Goal: Book appointment/travel/reservation

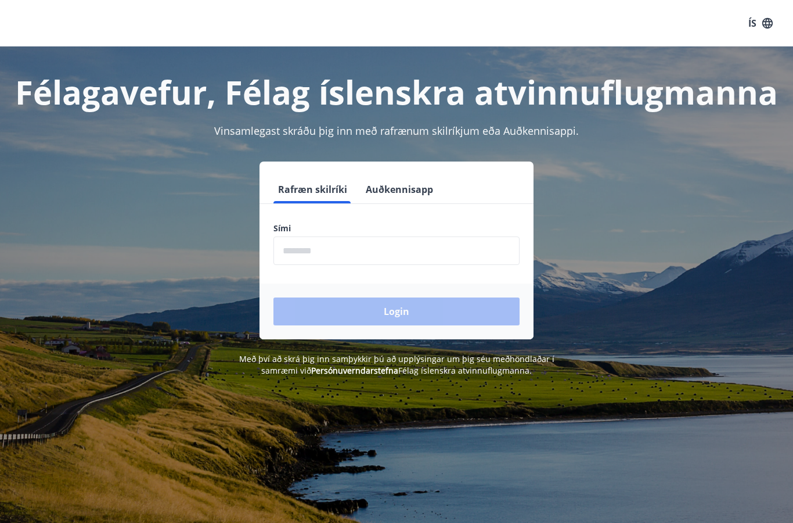
click at [376, 250] on input "phone" at bounding box center [397, 250] width 246 height 28
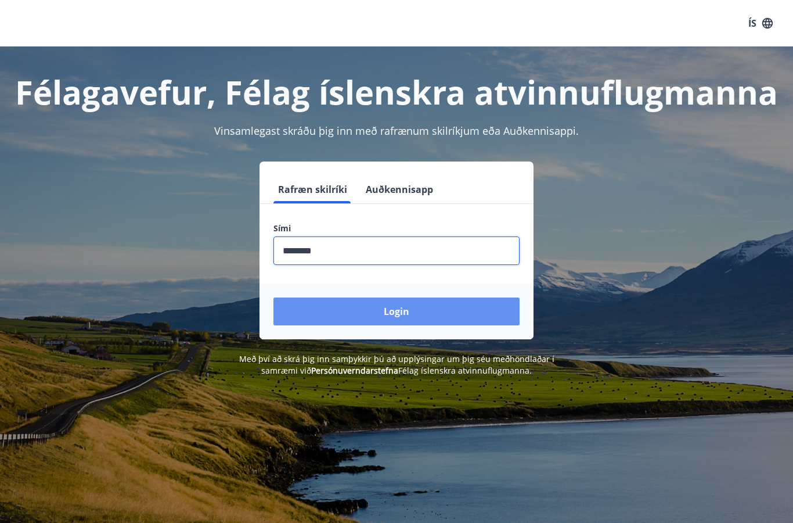
type input "********"
click at [449, 308] on button "Login" at bounding box center [397, 311] width 246 height 28
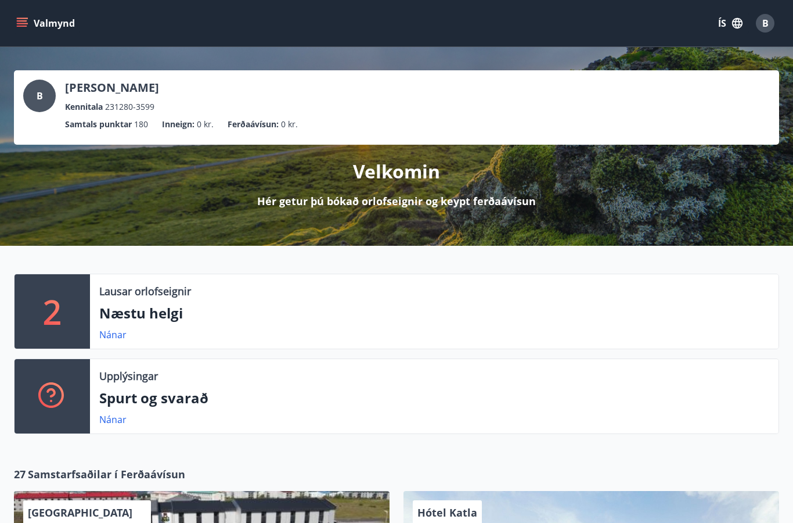
click at [355, 318] on p "Næstu helgi" at bounding box center [434, 313] width 670 height 20
click at [112, 332] on link "Nánar" at bounding box center [112, 334] width 27 height 13
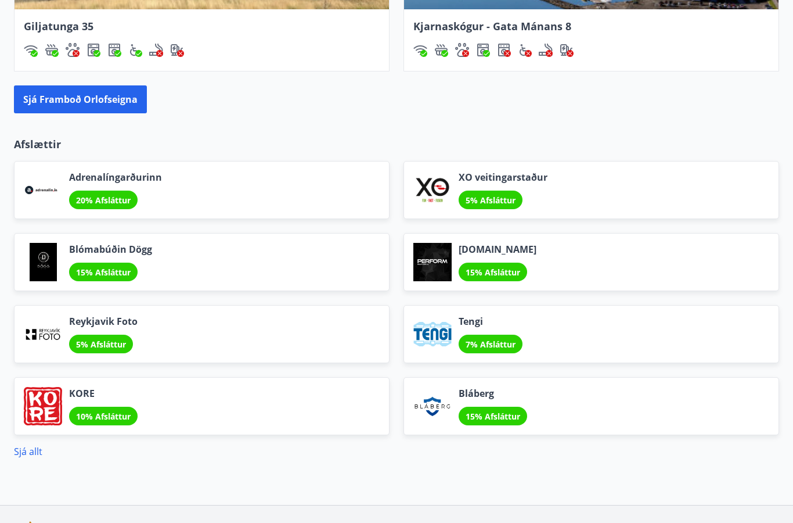
scroll to position [1211, 0]
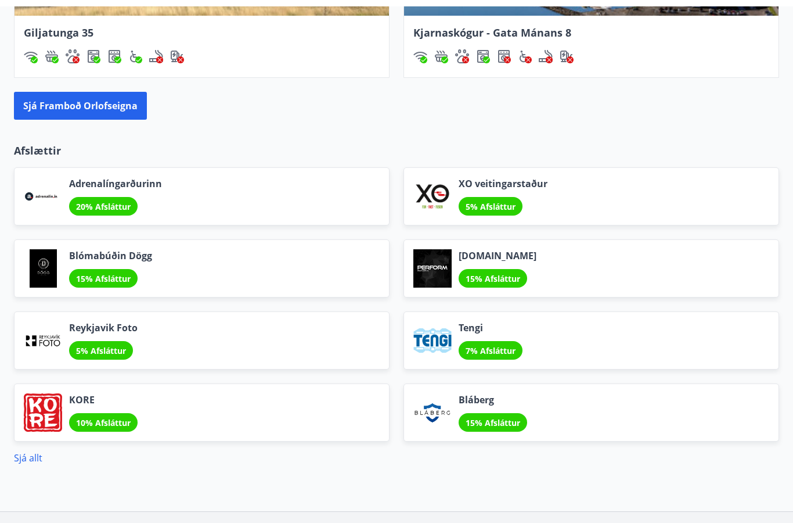
click at [104, 113] on button "Sjá framboð orlofseigna" at bounding box center [80, 99] width 133 height 28
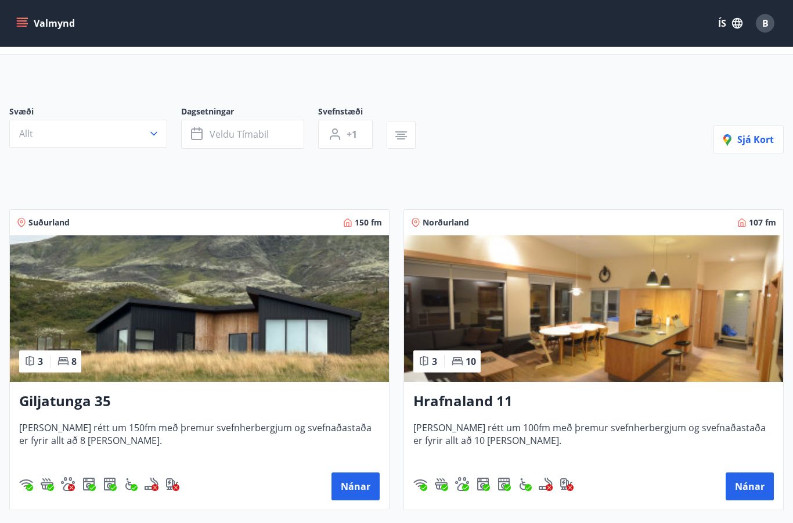
click at [262, 125] on button "Veldu tímabil" at bounding box center [242, 134] width 123 height 29
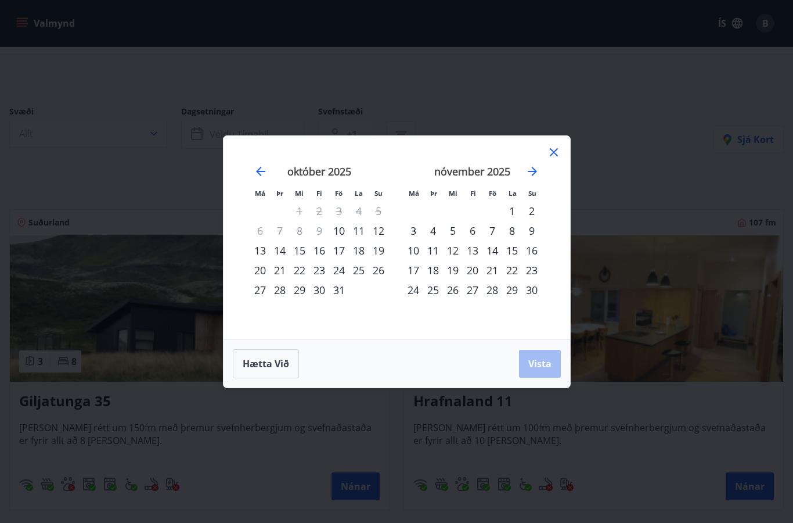
click at [339, 272] on div "24" at bounding box center [339, 270] width 20 height 20
click at [380, 274] on div "26" at bounding box center [379, 270] width 20 height 20
click at [544, 372] on button "Vista" at bounding box center [540, 364] width 42 height 28
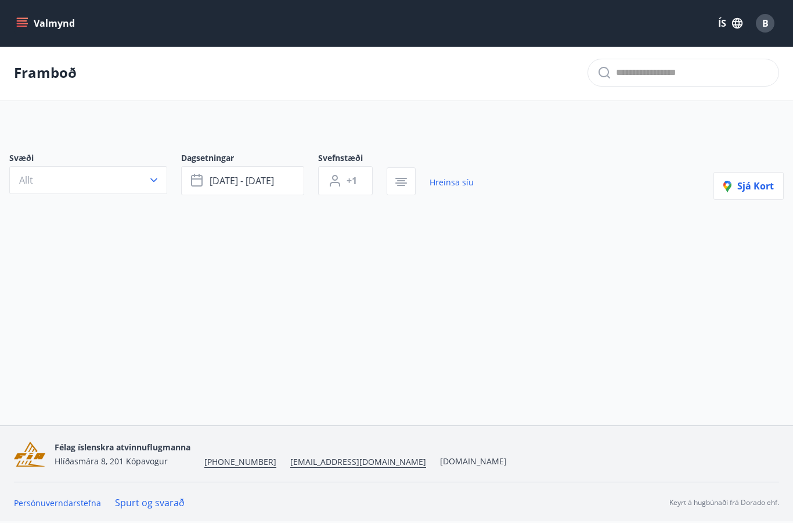
click at [268, 174] on span "[DATE] - [DATE]" at bounding box center [242, 180] width 64 height 13
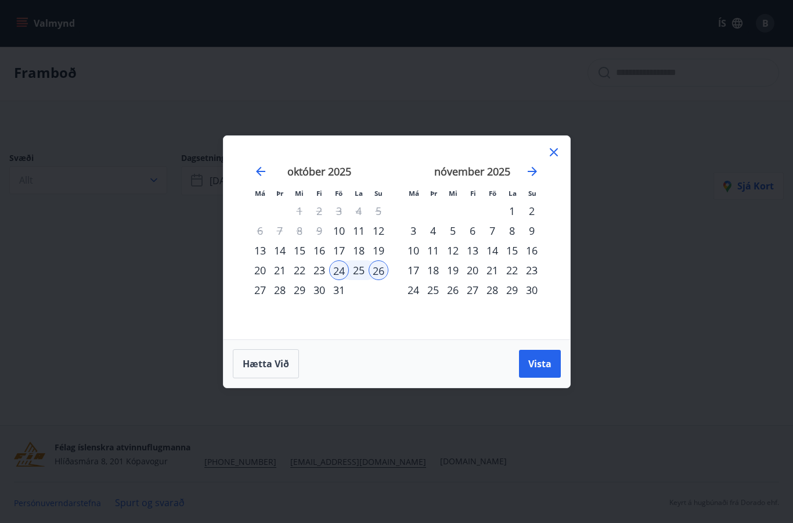
click at [381, 274] on div "26" at bounding box center [379, 270] width 20 height 20
click at [258, 290] on div "27" at bounding box center [260, 290] width 20 height 20
click at [281, 296] on div "28" at bounding box center [280, 290] width 20 height 20
click at [258, 293] on div "27" at bounding box center [260, 290] width 20 height 20
click at [379, 274] on div "26" at bounding box center [379, 270] width 20 height 20
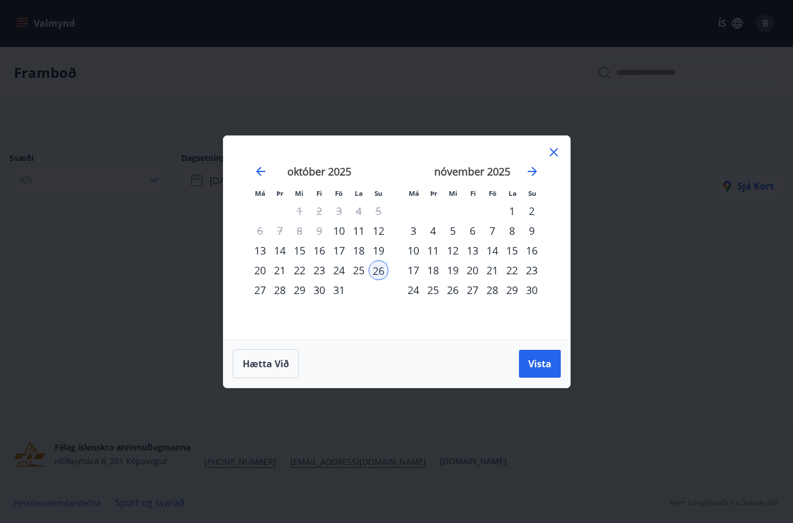
click at [282, 293] on div "28" at bounding box center [280, 290] width 20 height 20
click at [542, 365] on span "Vista" at bounding box center [539, 363] width 23 height 13
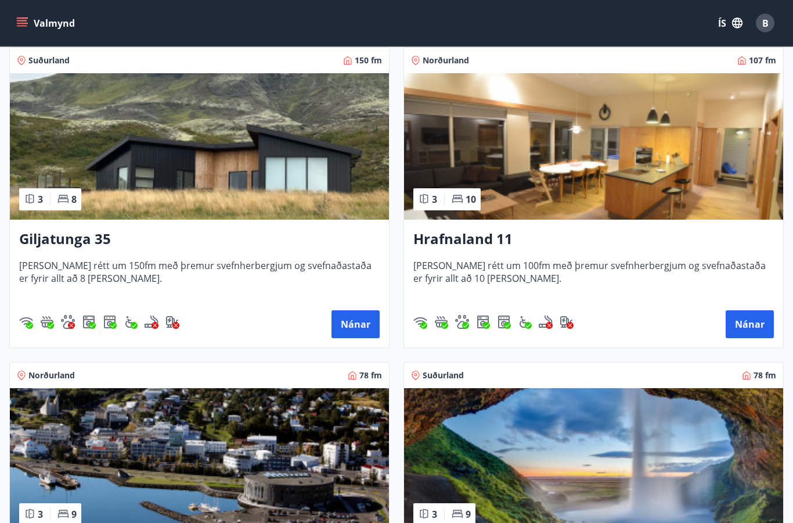
scroll to position [183, 0]
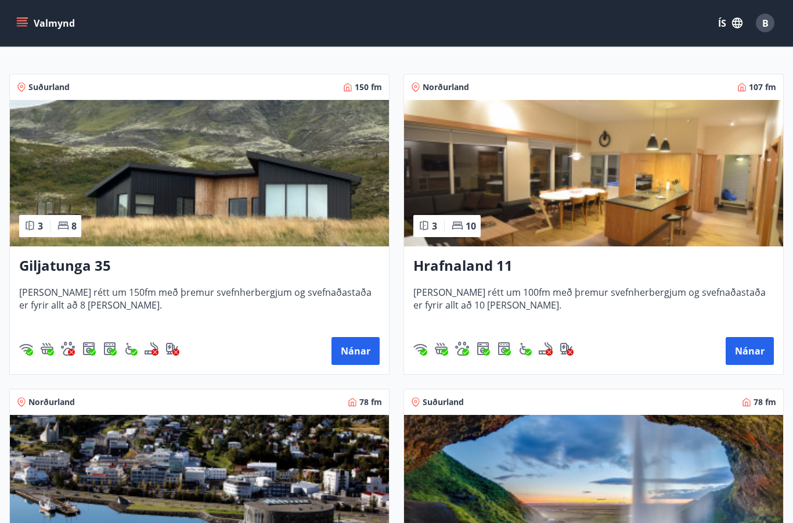
click at [220, 287] on span "[PERSON_NAME] rétt um 150fm með þremur svefnherbergjum og svefnaðastaða er fyri…" at bounding box center [199, 305] width 361 height 38
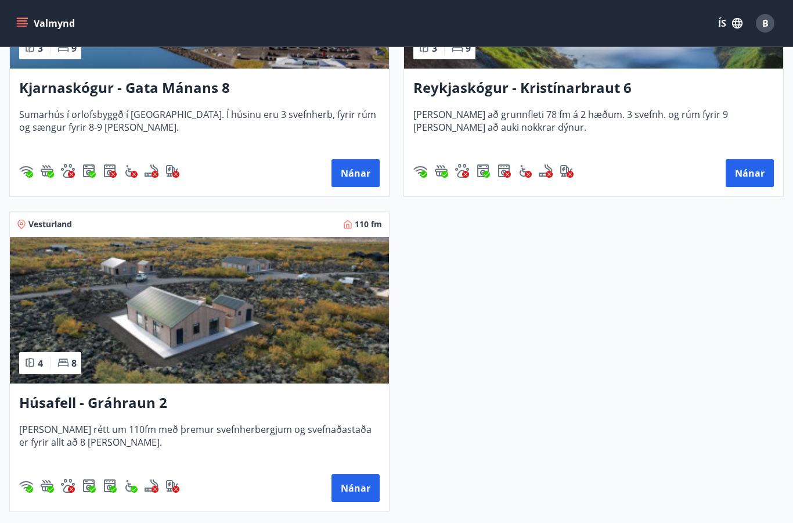
scroll to position [684, 0]
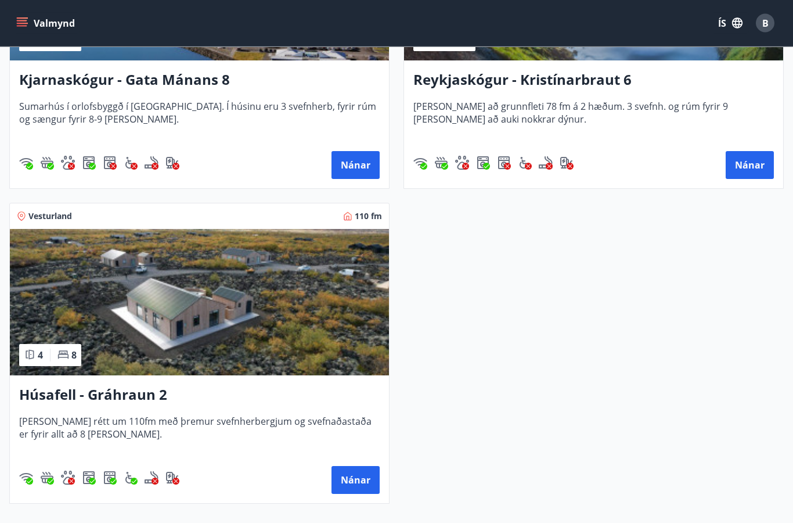
click at [283, 427] on span "[PERSON_NAME] rétt um 110fm með þremur svefnherbergjum og svefnaðastaða er fyri…" at bounding box center [199, 434] width 361 height 38
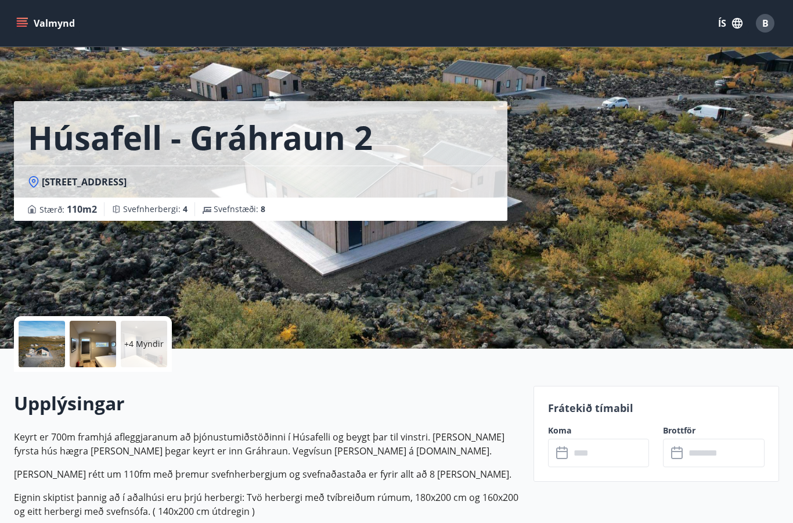
click at [609, 454] on input "text" at bounding box center [610, 452] width 80 height 28
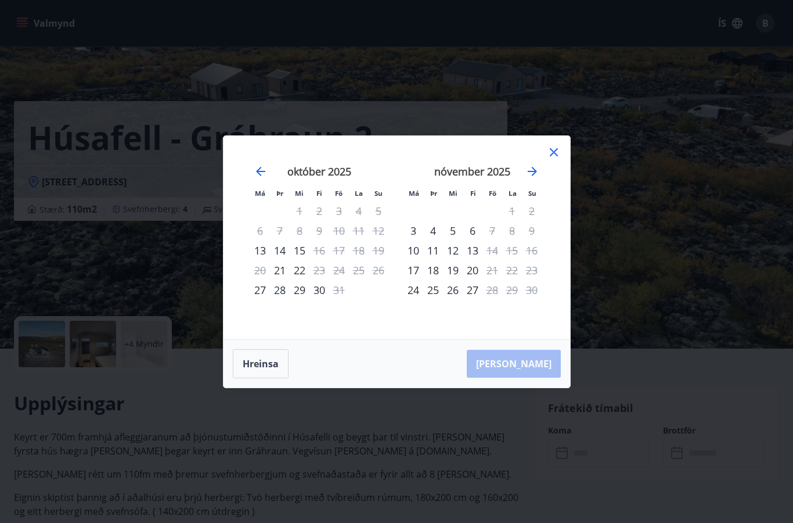
click at [253, 289] on div "27" at bounding box center [260, 290] width 20 height 20
click at [285, 290] on div "28" at bounding box center [280, 290] width 20 height 20
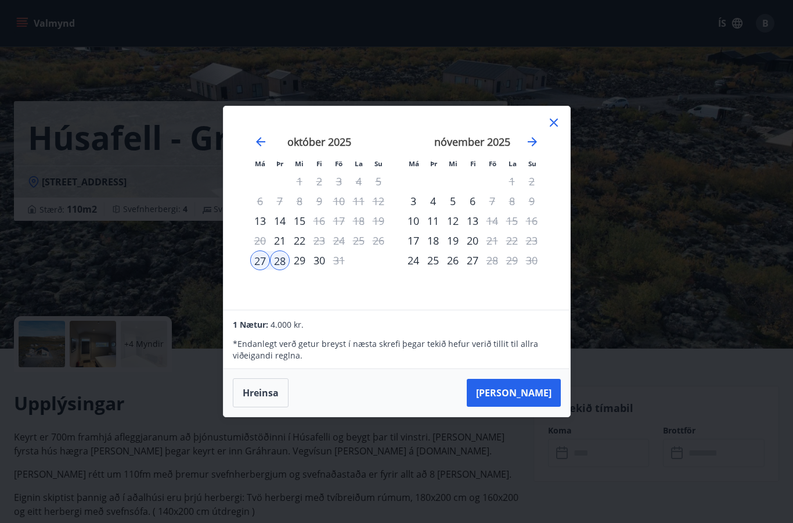
click at [376, 243] on div "26" at bounding box center [379, 241] width 20 height 20
click at [374, 249] on div "26" at bounding box center [379, 241] width 20 height 20
click at [558, 116] on icon at bounding box center [554, 123] width 14 height 14
